Goal: Navigation & Orientation: Understand site structure

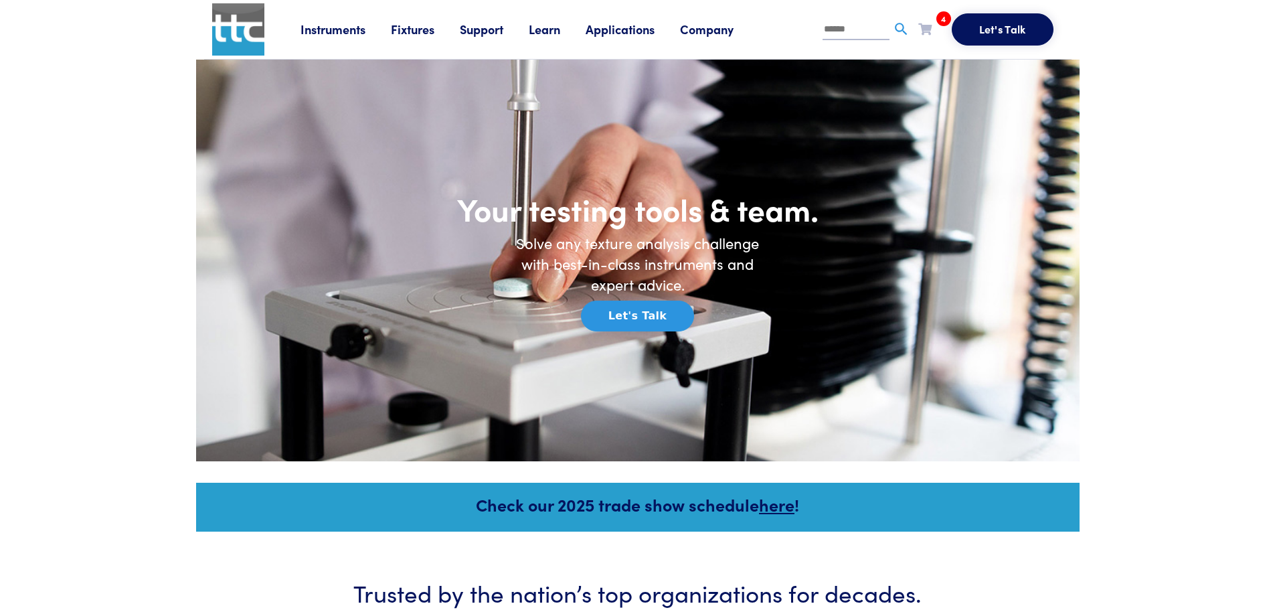
click at [714, 30] on link "Company" at bounding box center [719, 29] width 79 height 17
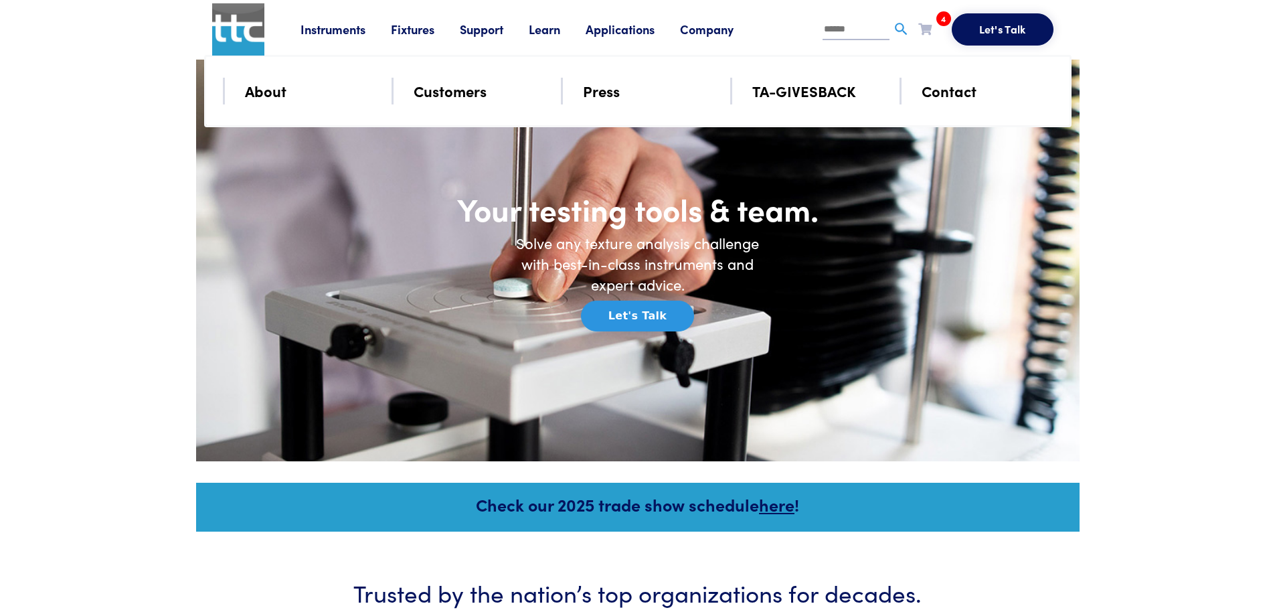
click at [630, 31] on link "Applications" at bounding box center [633, 29] width 94 height 17
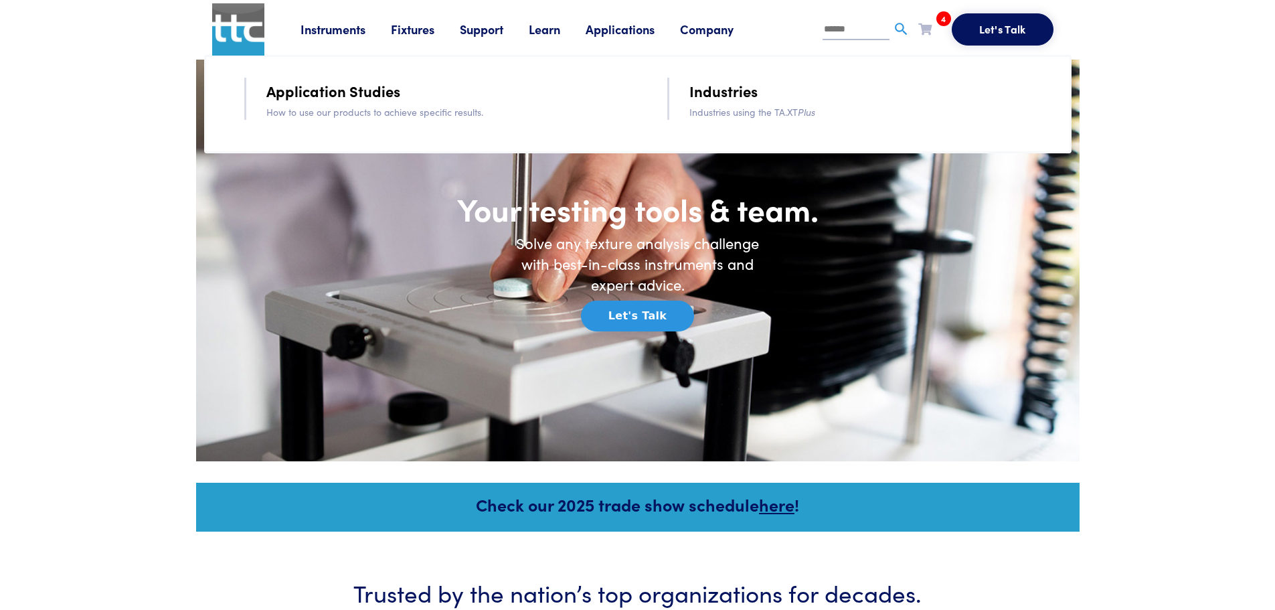
click at [546, 28] on link "Learn" at bounding box center [557, 29] width 57 height 17
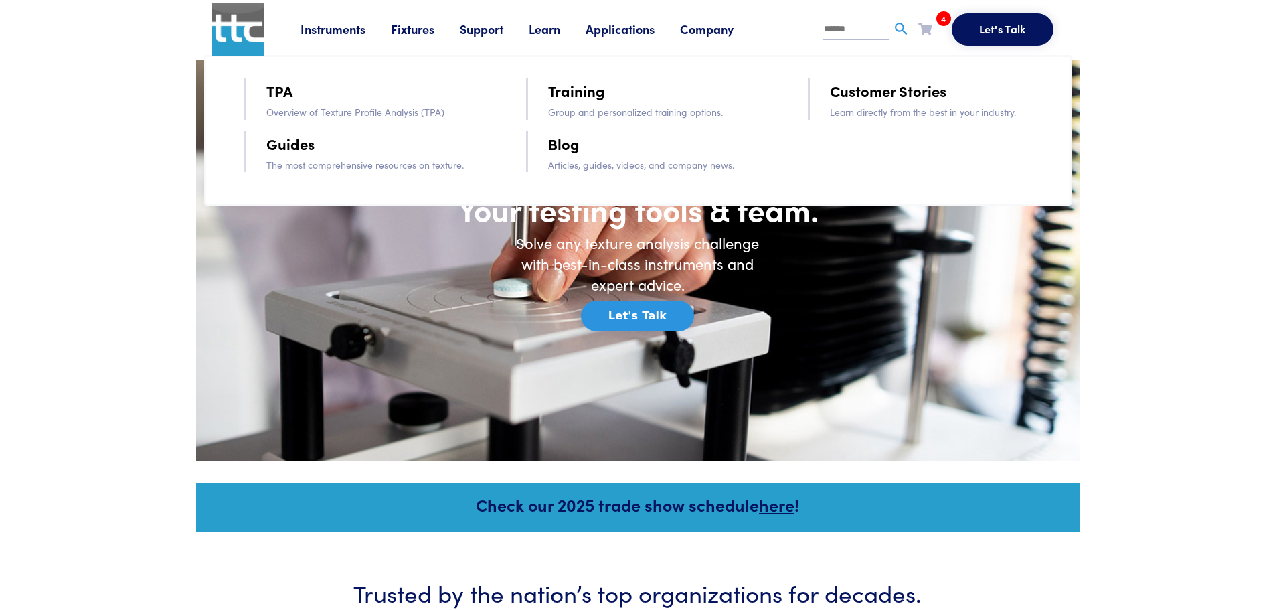
click at [497, 30] on link "Support" at bounding box center [494, 29] width 69 height 17
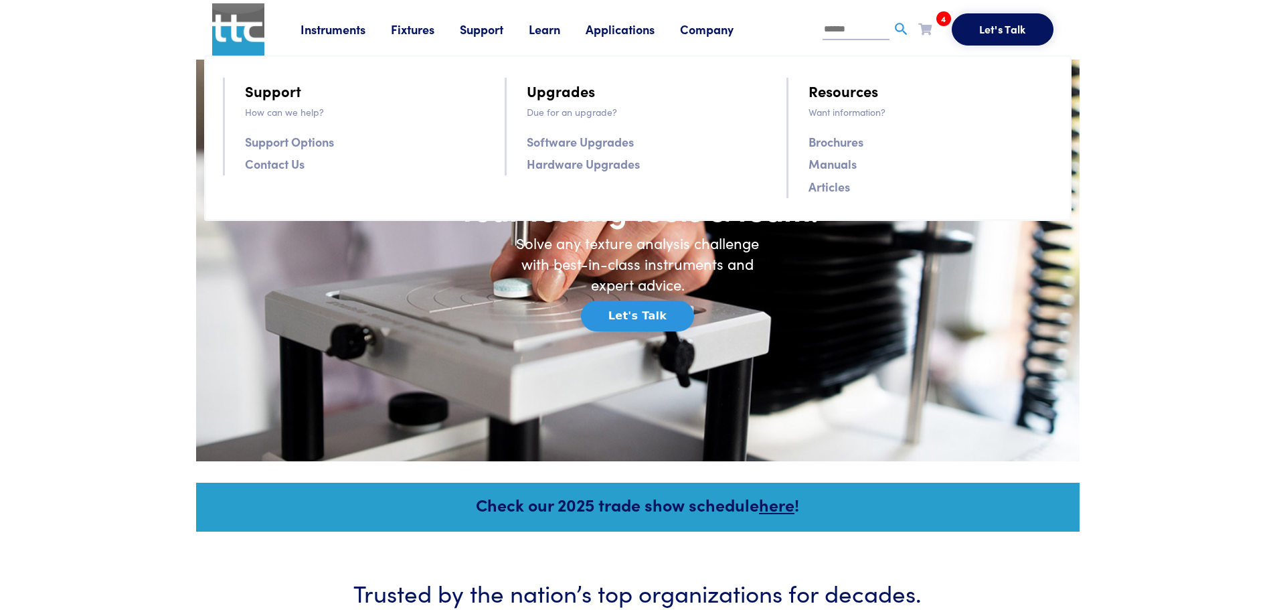
click at [416, 33] on link "Fixtures" at bounding box center [425, 29] width 69 height 17
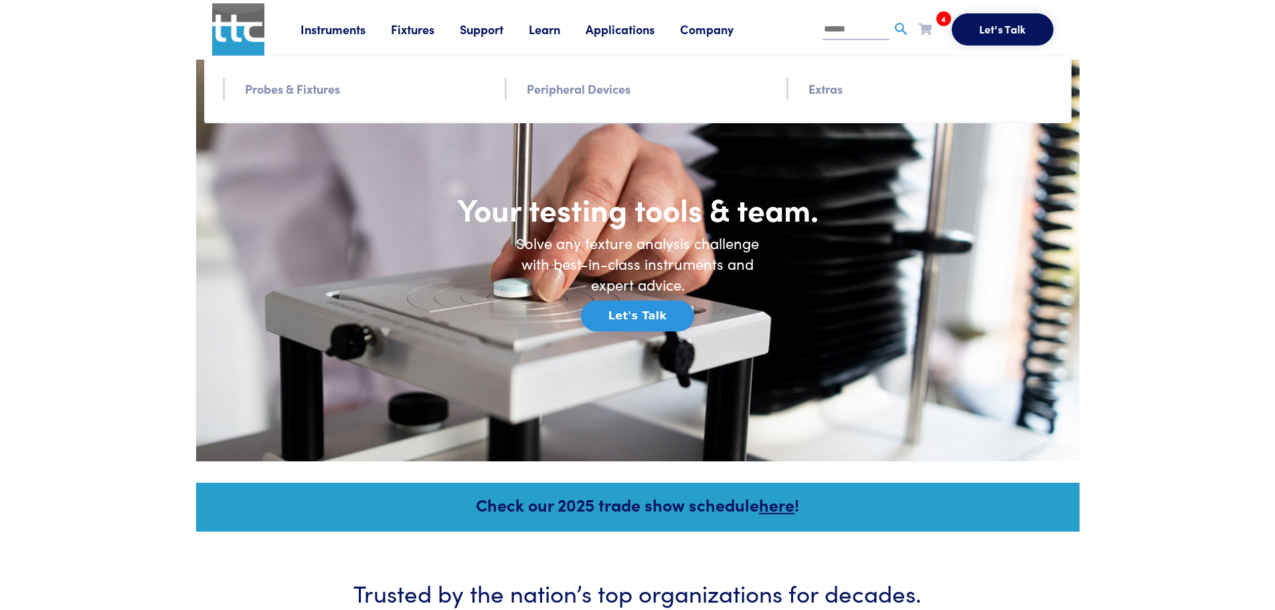
click at [355, 31] on link "Instruments" at bounding box center [346, 29] width 90 height 17
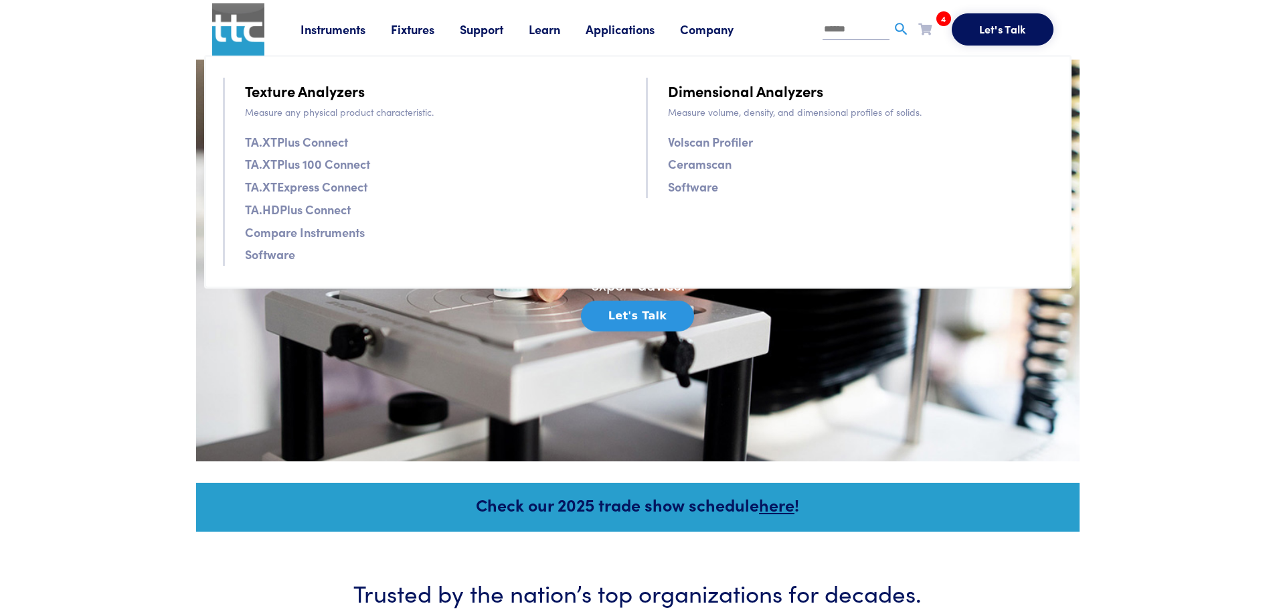
click at [412, 28] on link "Fixtures" at bounding box center [425, 29] width 69 height 17
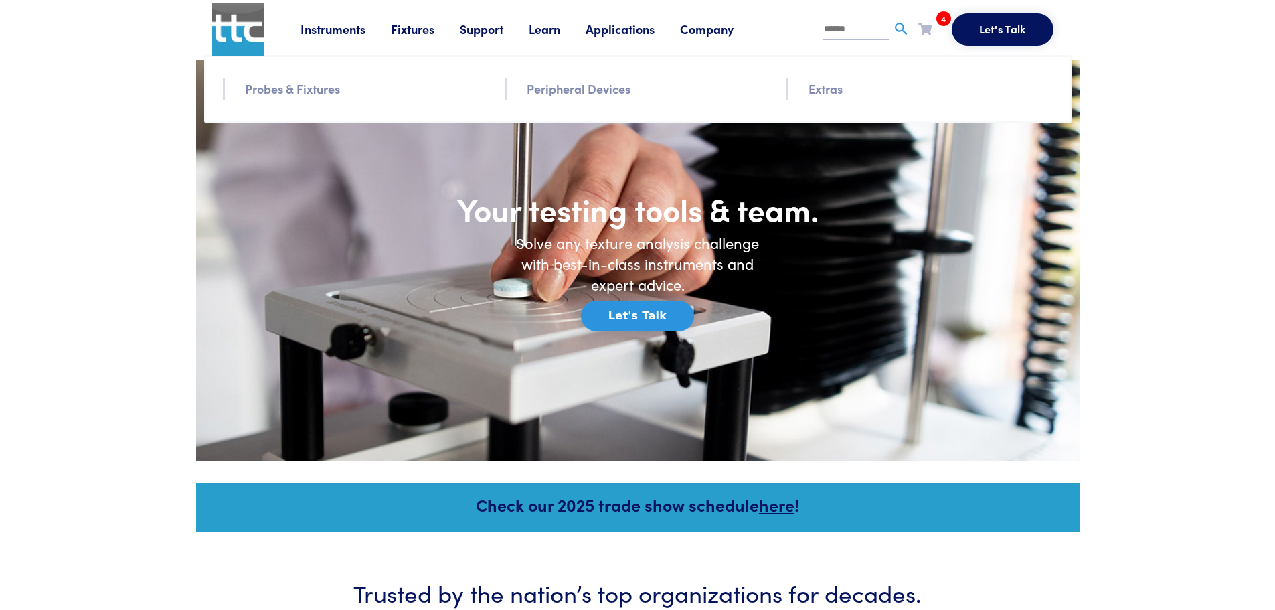
click at [485, 28] on link "Support" at bounding box center [494, 29] width 69 height 17
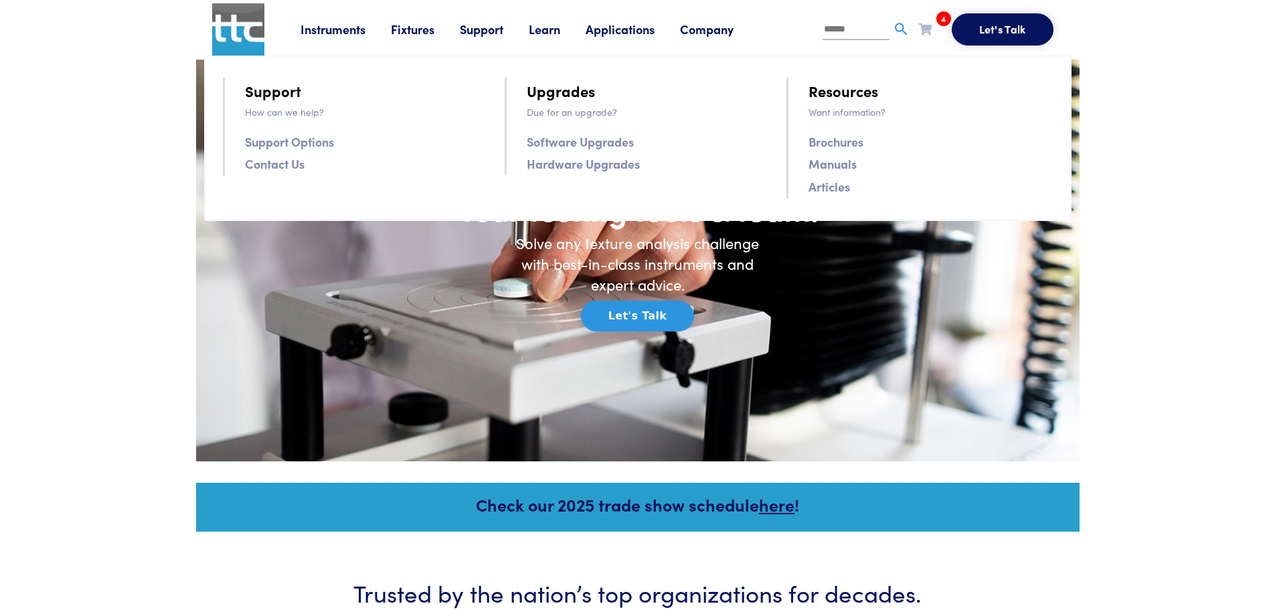
click at [626, 35] on link "Applications" at bounding box center [633, 29] width 94 height 17
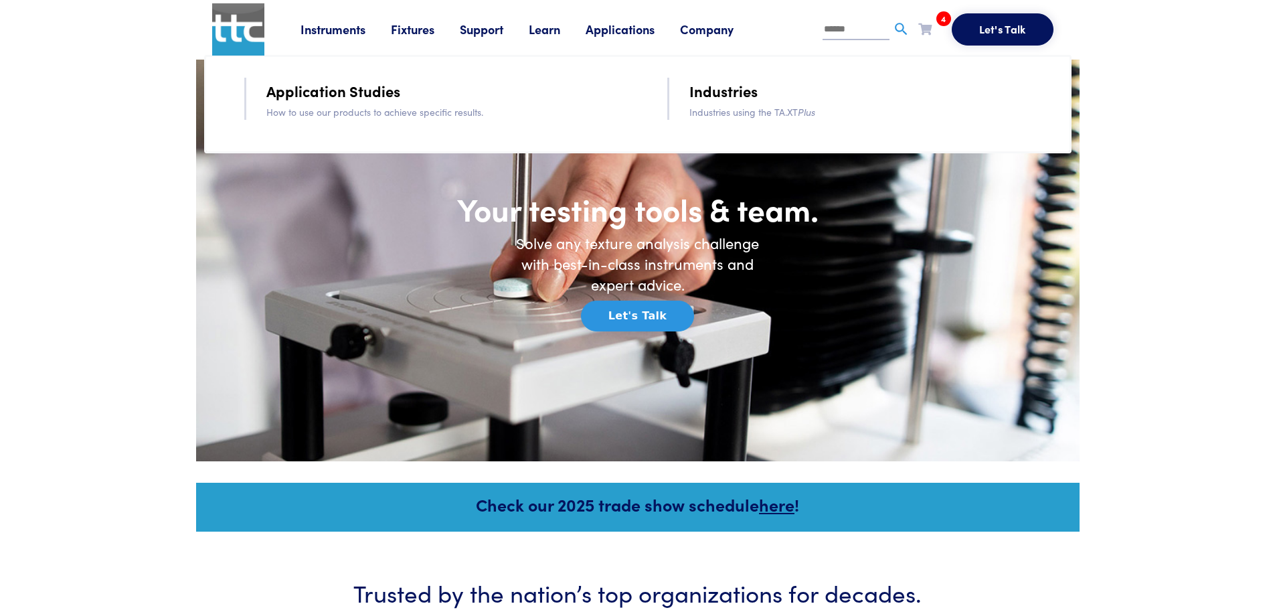
click at [725, 32] on link "Company" at bounding box center [719, 29] width 79 height 17
